Goal: Information Seeking & Learning: Learn about a topic

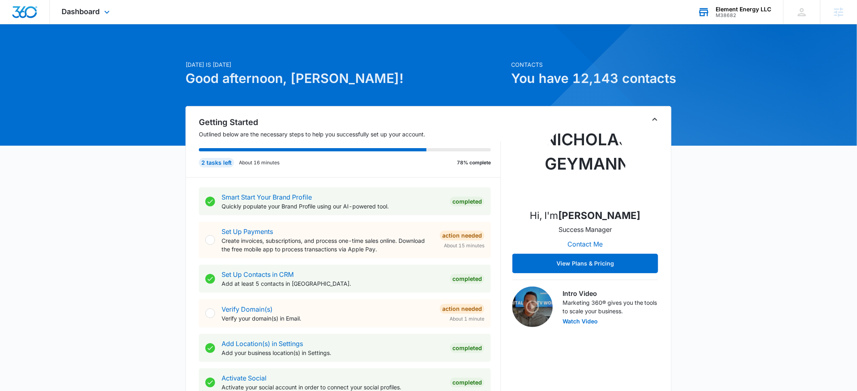
click at [723, 10] on div "Element Energy LLC" at bounding box center [744, 9] width 56 height 6
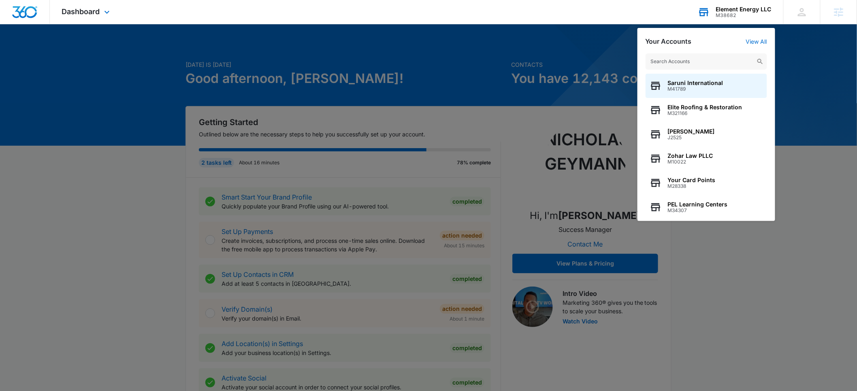
click at [675, 62] on input "text" at bounding box center [707, 61] width 122 height 16
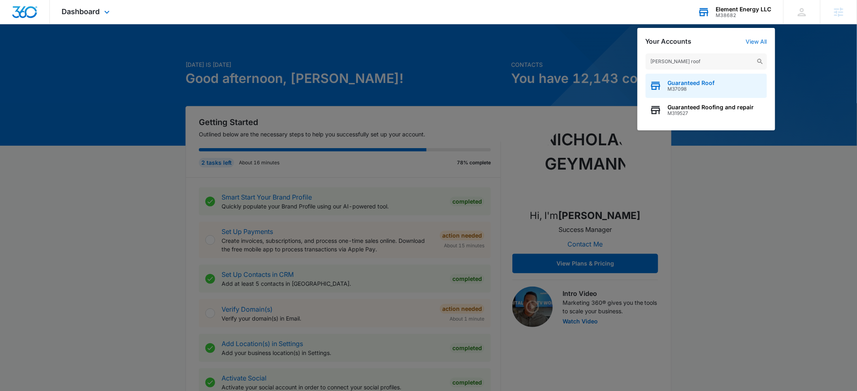
type input "[PERSON_NAME] roof"
click at [682, 88] on span "M37098" at bounding box center [691, 89] width 47 height 6
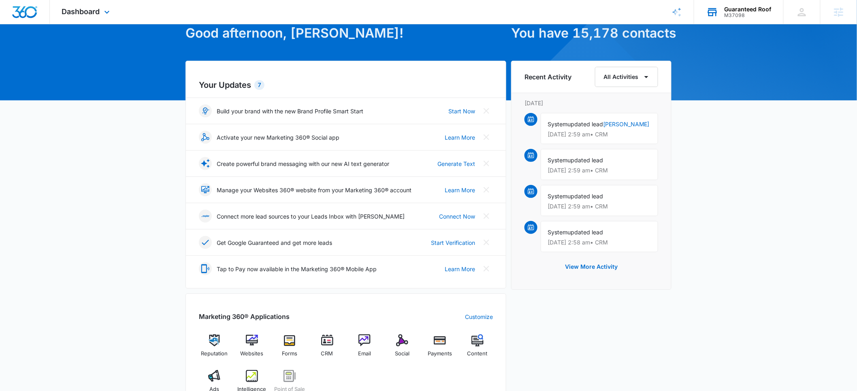
scroll to position [161, 0]
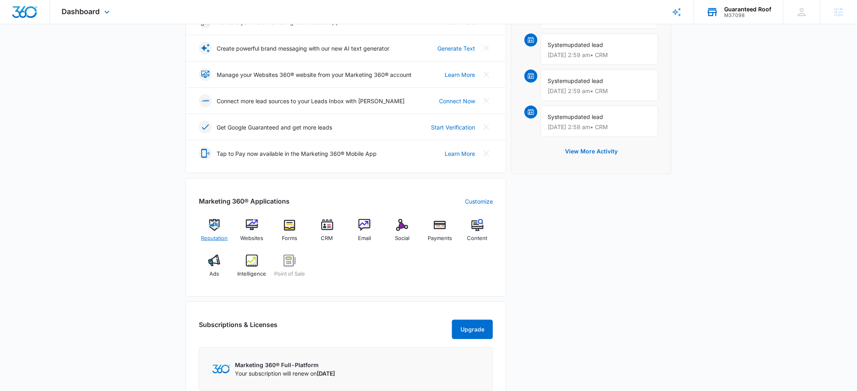
click at [217, 233] on div "Reputation" at bounding box center [214, 233] width 31 height 29
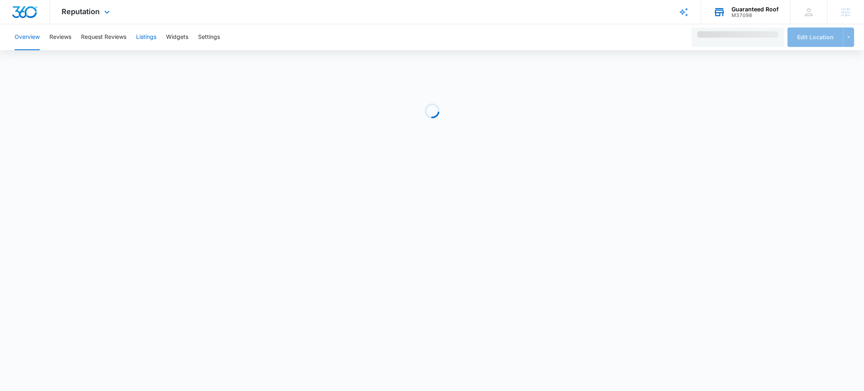
click at [142, 35] on button "Listings" at bounding box center [146, 37] width 20 height 26
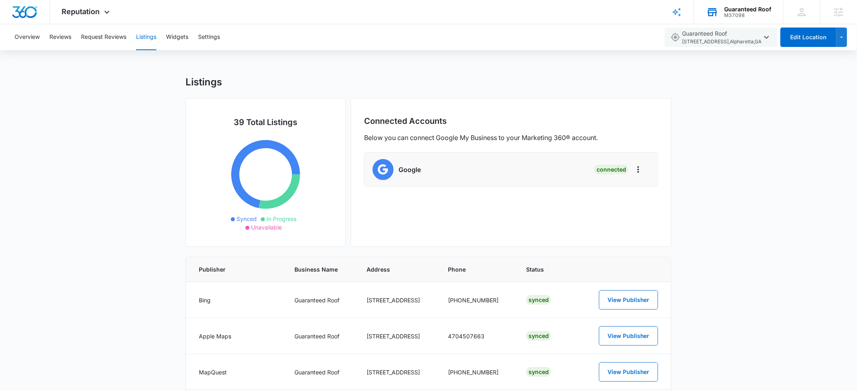
click at [761, 14] on div "M37098" at bounding box center [748, 16] width 47 height 6
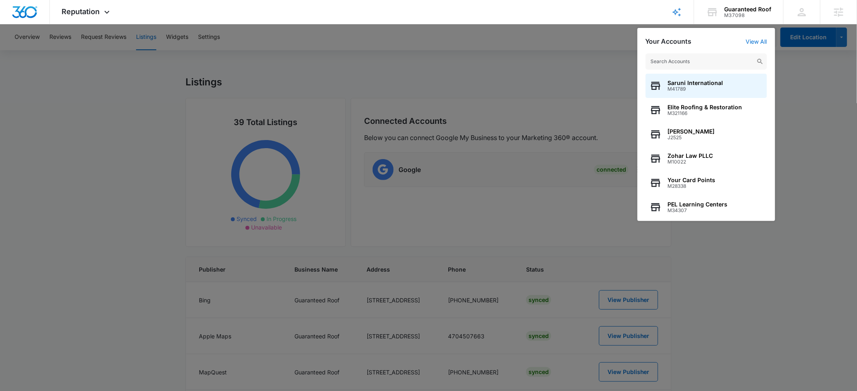
click at [692, 58] on input "text" at bounding box center [707, 61] width 122 height 16
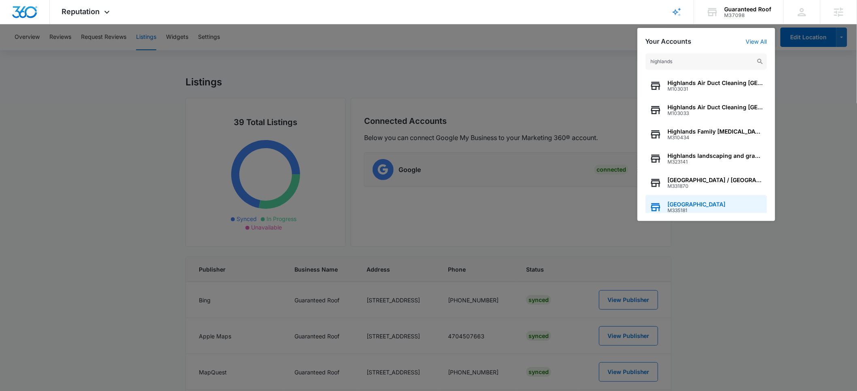
type input "highlands"
click at [697, 203] on span "[GEOGRAPHIC_DATA]" at bounding box center [697, 204] width 58 height 6
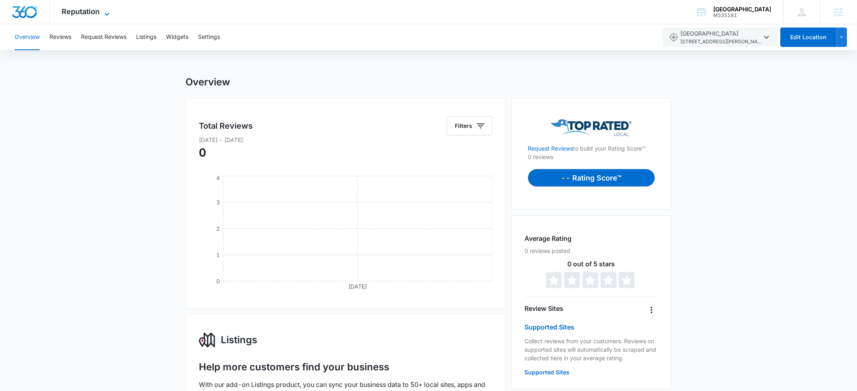
click at [79, 15] on span "Reputation" at bounding box center [81, 11] width 38 height 9
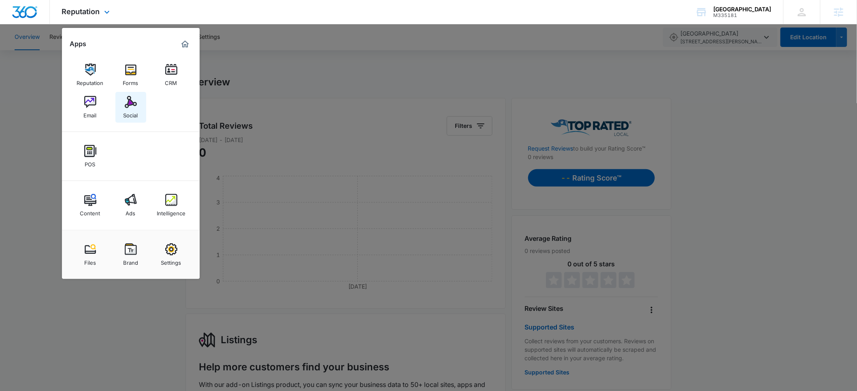
click at [135, 108] on img at bounding box center [131, 102] width 12 height 12
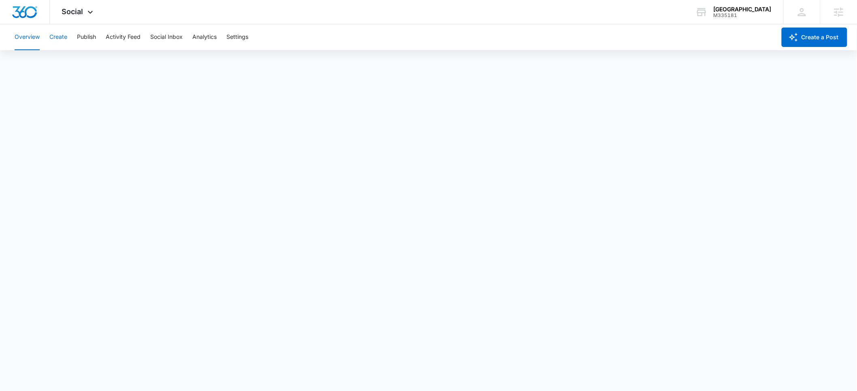
click at [62, 38] on button "Create" at bounding box center [58, 37] width 18 height 26
click at [83, 68] on button "Approvals" at bounding box center [79, 62] width 27 height 23
click at [237, 37] on button "Settings" at bounding box center [238, 37] width 22 height 26
click at [18, 41] on button "Overview" at bounding box center [27, 37] width 25 height 26
click at [730, 9] on div "[GEOGRAPHIC_DATA]" at bounding box center [743, 9] width 58 height 6
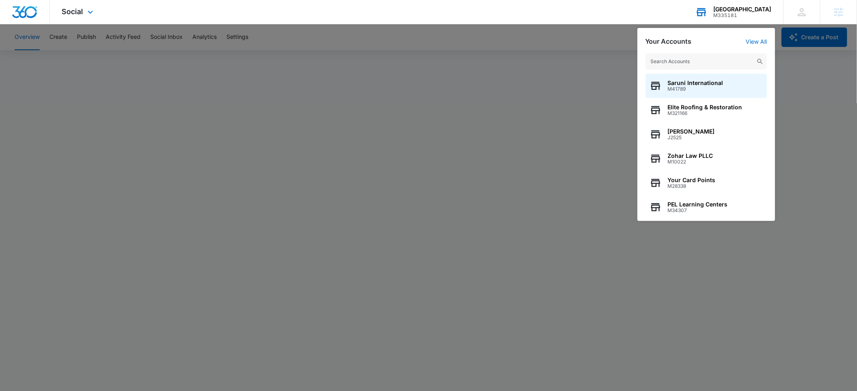
click at [682, 63] on input "text" at bounding box center [707, 61] width 122 height 16
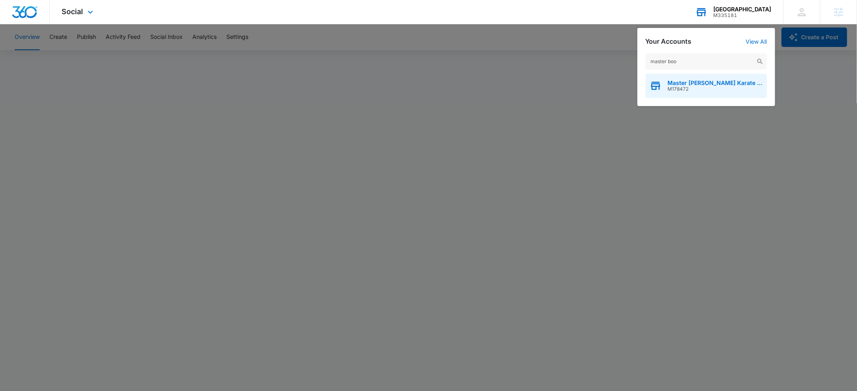
type input "master boo"
click at [685, 84] on span "Master [PERSON_NAME] Karate Kidz" at bounding box center [715, 83] width 95 height 6
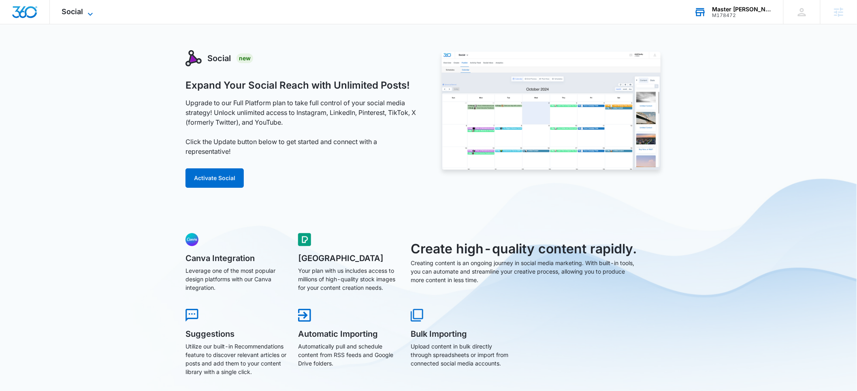
click at [79, 11] on span "Social" at bounding box center [72, 11] width 21 height 9
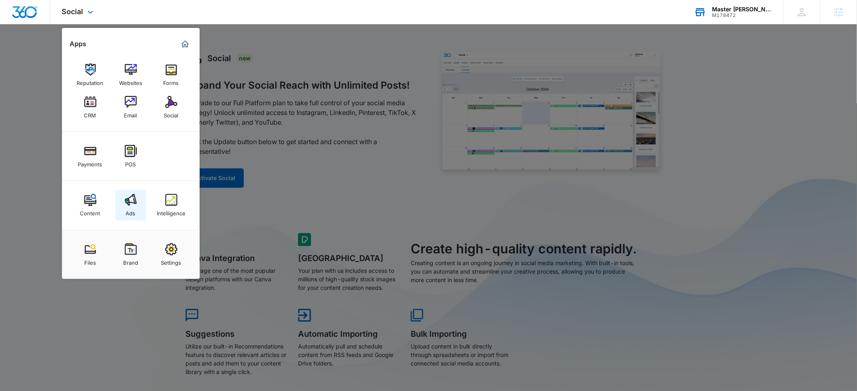
click at [128, 210] on div "Ads" at bounding box center [131, 211] width 10 height 11
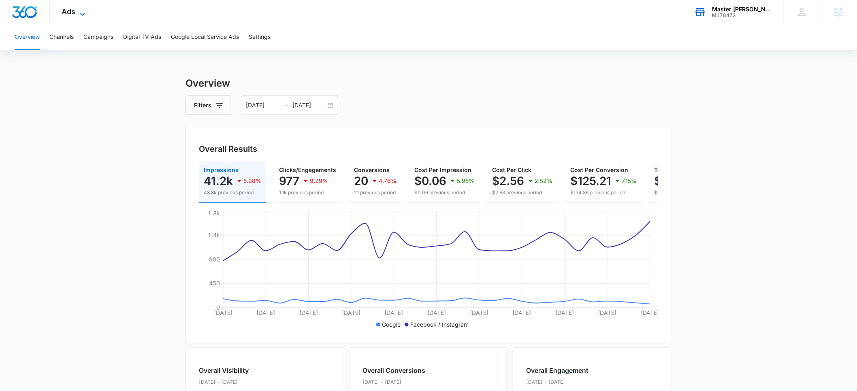
click at [72, 8] on span "Ads" at bounding box center [69, 11] width 14 height 9
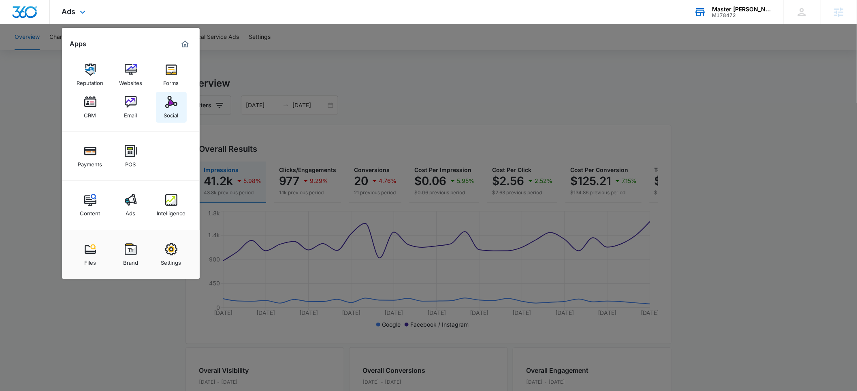
click at [177, 110] on div "Social" at bounding box center [171, 113] width 15 height 11
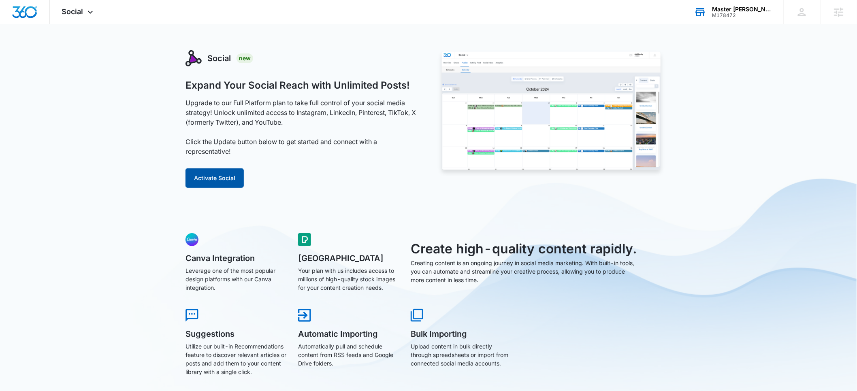
click at [225, 184] on button "Activate Social" at bounding box center [215, 178] width 58 height 19
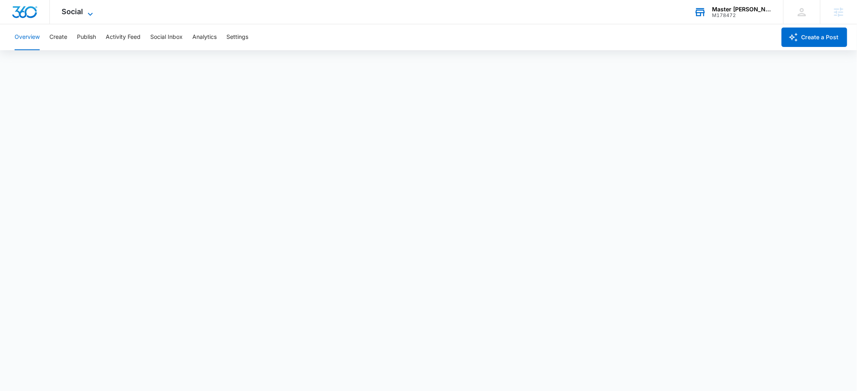
click at [82, 15] on span "Social" at bounding box center [72, 11] width 21 height 9
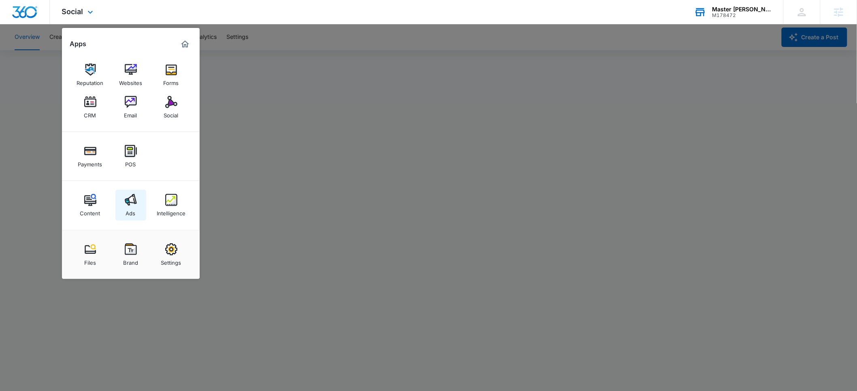
click at [129, 207] on div "Ads" at bounding box center [131, 211] width 10 height 11
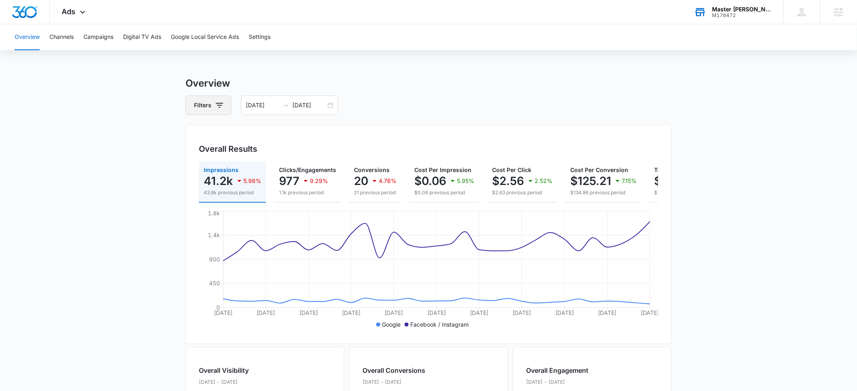
click at [220, 103] on icon "button" at bounding box center [220, 105] width 10 height 10
click at [282, 135] on icon "Show Channel filters" at bounding box center [283, 135] width 2 height 4
click at [200, 161] on icon at bounding box center [200, 161] width 7 height 7
click at [196, 162] on input "Google" at bounding box center [196, 162] width 0 height 0
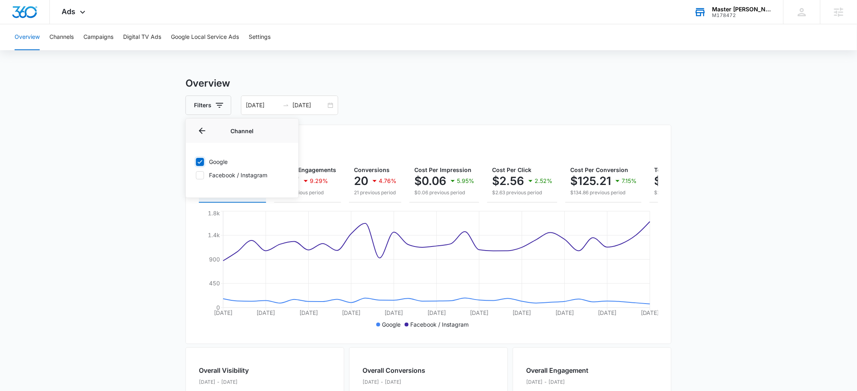
checkbox input "true"
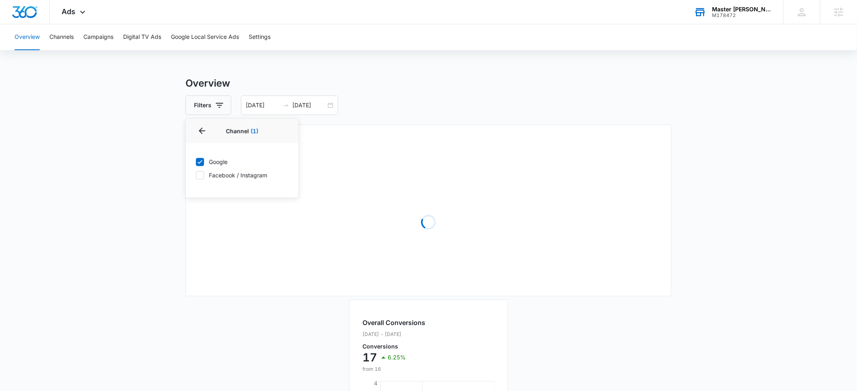
click at [200, 174] on icon at bounding box center [200, 175] width 7 height 7
click at [196, 175] on input "Facebook / Instagram" at bounding box center [196, 175] width 0 height 0
checkbox input "true"
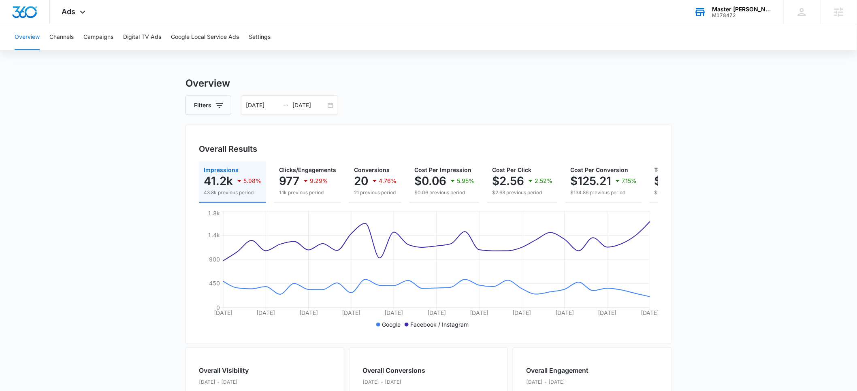
click at [115, 171] on main "Overview Filters [DATE] [DATE] Overall Results Impressions 41.2k 5.98% 43.8k pr…" at bounding box center [428, 367] width 857 height 582
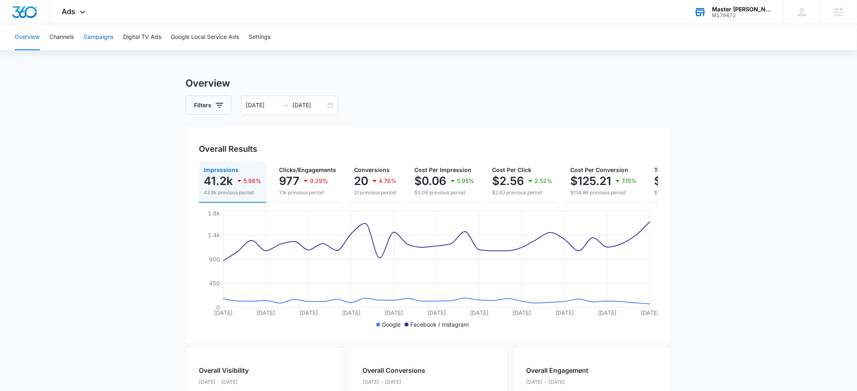
click at [95, 41] on button "Campaigns" at bounding box center [98, 37] width 30 height 26
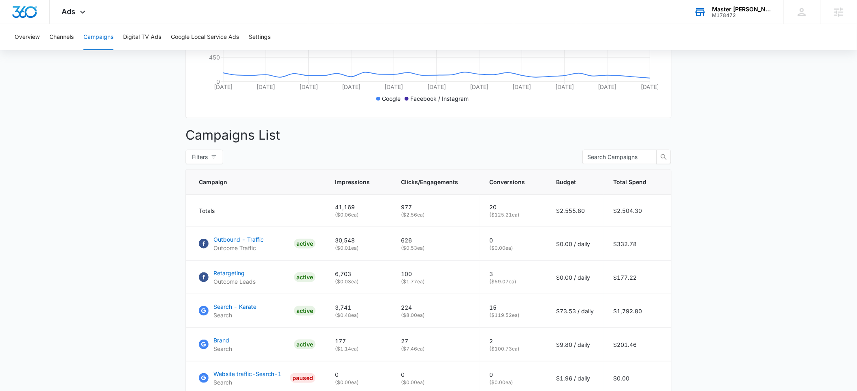
scroll to position [220, 0]
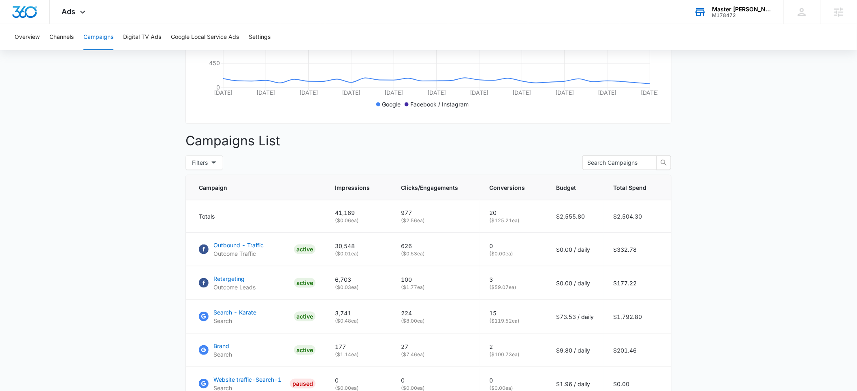
click at [102, 158] on main "Campaigns Filters [DATE] [DATE] Overall Results Impressions 41.2k 5.98% 43.8k p…" at bounding box center [428, 157] width 857 height 603
click at [74, 15] on span "Ads" at bounding box center [69, 11] width 14 height 9
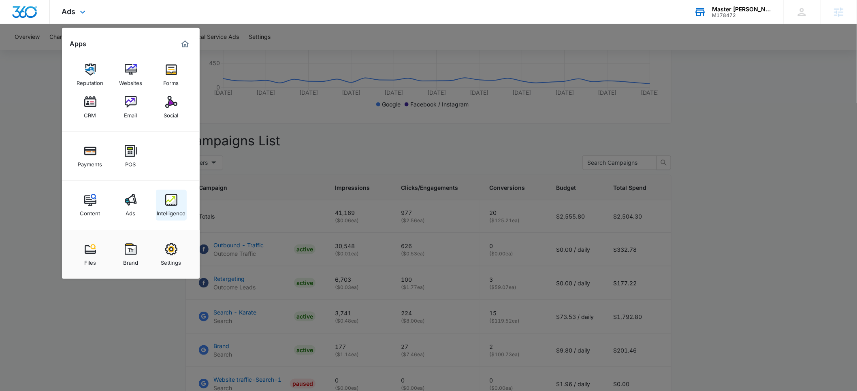
click at [171, 208] on div "Intelligence" at bounding box center [171, 211] width 29 height 11
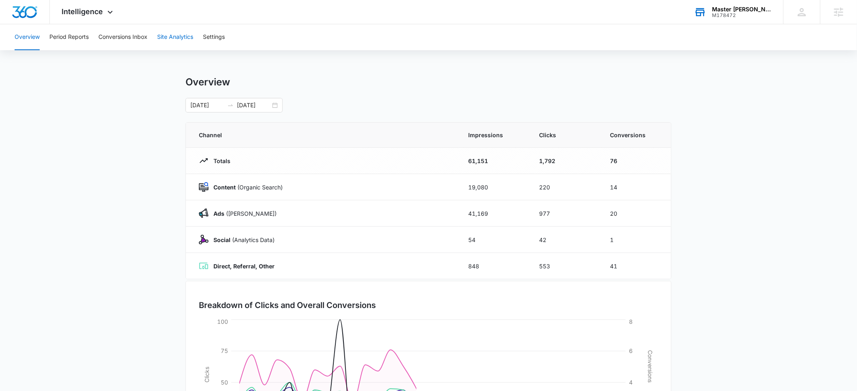
click at [175, 36] on button "Site Analytics" at bounding box center [175, 37] width 36 height 26
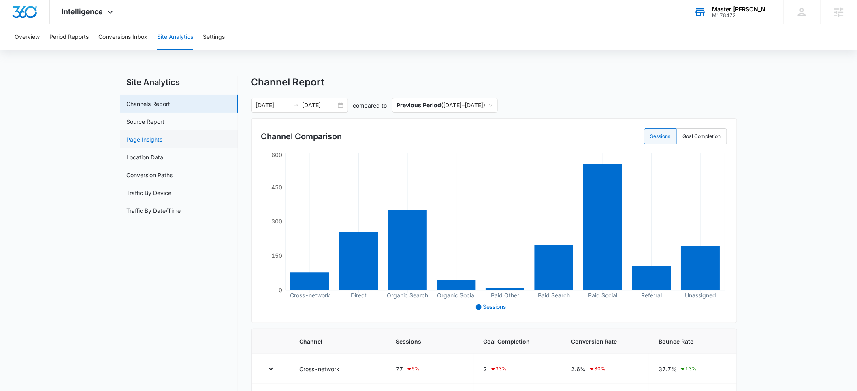
click at [145, 142] on link "Page Insights" at bounding box center [145, 139] width 36 height 9
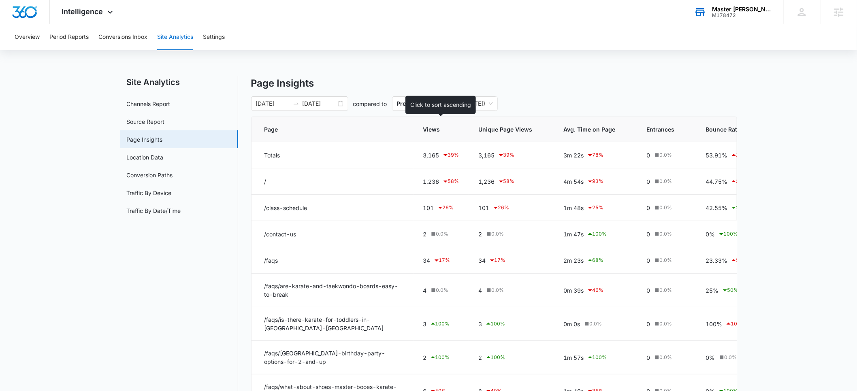
click at [437, 131] on span "Views" at bounding box center [435, 129] width 24 height 9
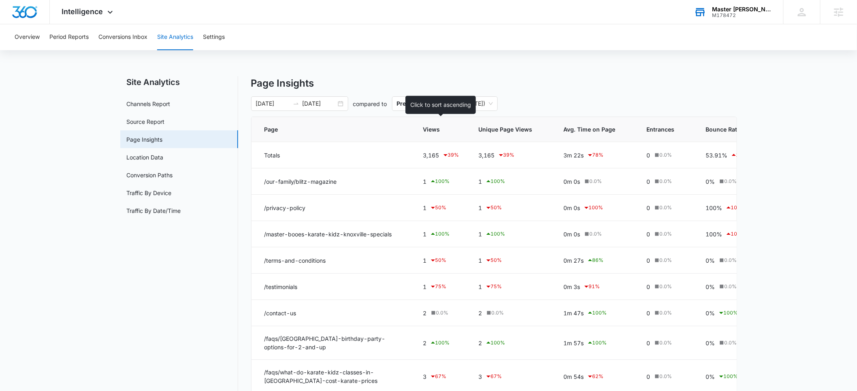
click at [454, 130] on div at bounding box center [455, 129] width 9 height 9
click at [457, 129] on icon at bounding box center [455, 130] width 6 height 6
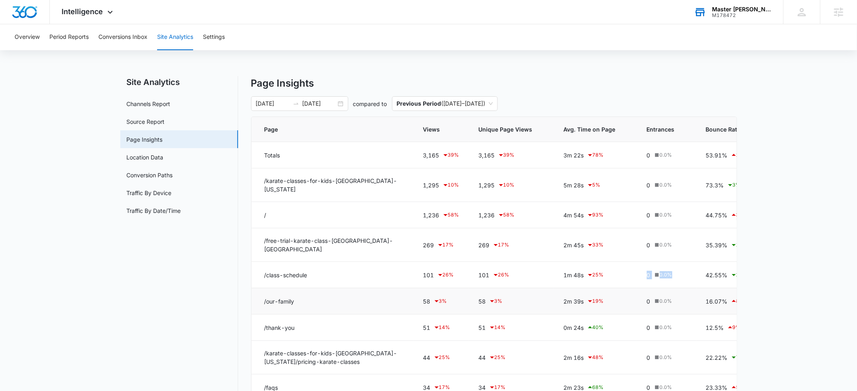
drag, startPoint x: 677, startPoint y: 267, endPoint x: 540, endPoint y: 278, distance: 137.0
click at [551, 266] on tr "/class-schedule 101 26 % 101 26 % 1m 48s 25 % 0 0.0 % 42.55% 21 % 0% 0.0 % 0m 0…" at bounding box center [564, 275] width 625 height 26
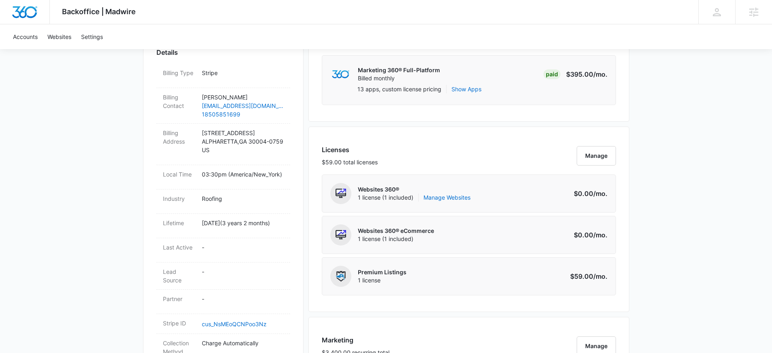
scroll to position [239, 0]
